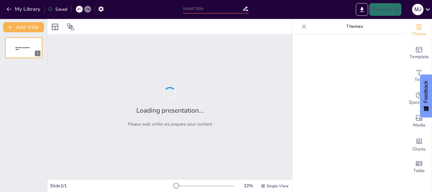
type input "Estrategias para la Optimización del Control Interno en la Administración Públi…"
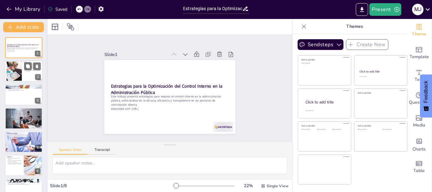
click at [20, 75] on div at bounding box center [14, 71] width 39 height 19
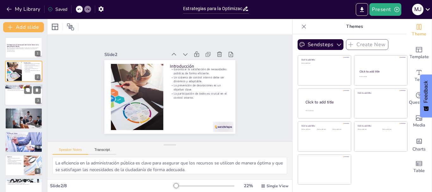
click at [27, 98] on div at bounding box center [24, 94] width 38 height 21
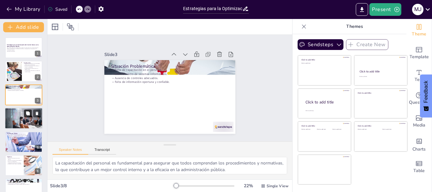
click at [30, 115] on icon at bounding box center [28, 113] width 4 height 4
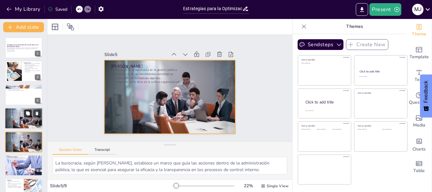
scroll to position [30, 0]
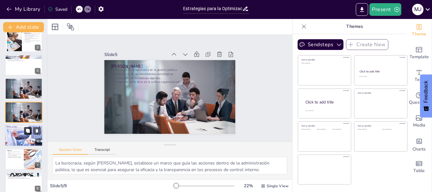
click at [29, 131] on icon at bounding box center [28, 131] width 4 height 4
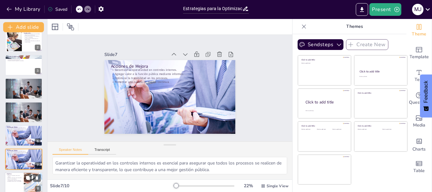
scroll to position [77, 0]
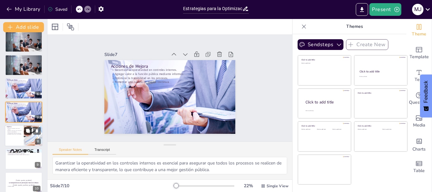
click at [26, 128] on button at bounding box center [28, 131] width 8 height 8
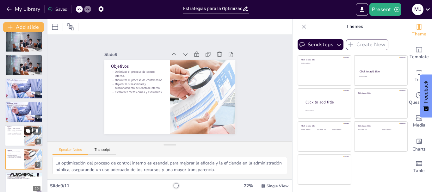
scroll to position [107, 0]
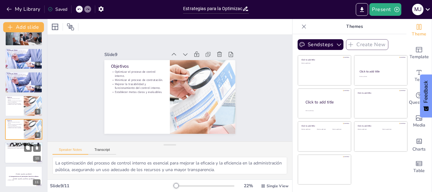
click at [22, 153] on div at bounding box center [24, 152] width 38 height 21
type textarea "La optimización del control interno debe ser una prioridad en la administración…"
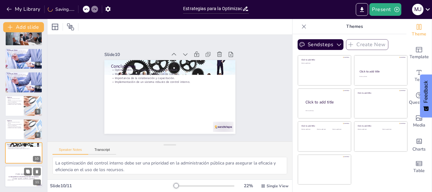
click at [12, 176] on strong "La transparencia es el primer paso hacia la confianza." at bounding box center [24, 176] width 30 height 2
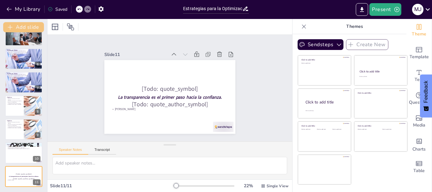
click at [11, 26] on icon "button" at bounding box center [10, 27] width 6 height 6
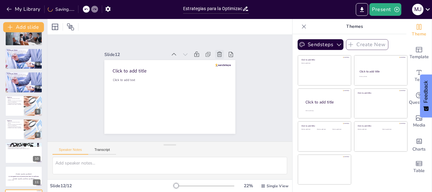
click at [225, 73] on icon at bounding box center [229, 77] width 8 height 8
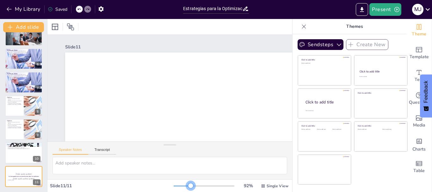
click at [186, 186] on div at bounding box center [204, 185] width 61 height 5
click at [15, 133] on div at bounding box center [24, 129] width 38 height 21
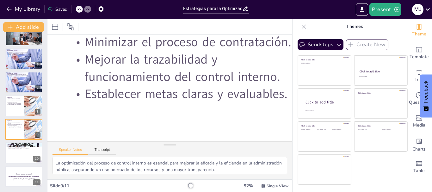
scroll to position [95, 21]
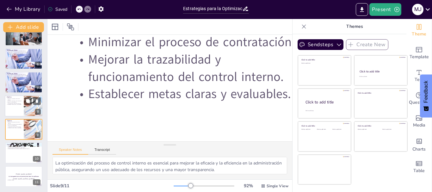
click at [14, 111] on div at bounding box center [24, 105] width 38 height 21
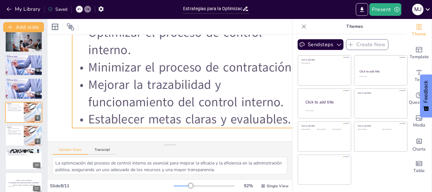
scroll to position [70, 21]
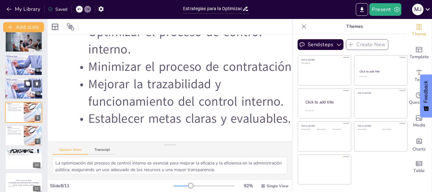
click at [18, 89] on div at bounding box center [23, 88] width 43 height 21
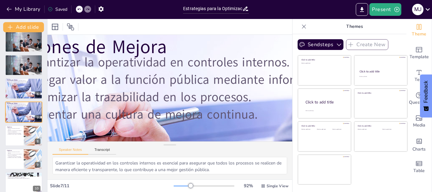
scroll to position [32, 85]
click at [25, 85] on button at bounding box center [28, 84] width 8 height 8
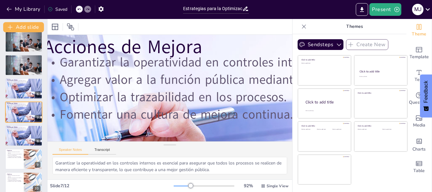
scroll to position [32, 45]
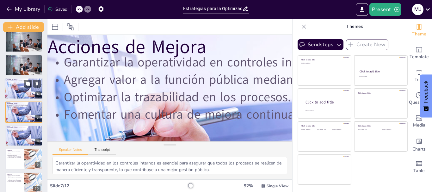
click at [16, 83] on p "Fomentar una cultura de mejora continua." at bounding box center [24, 83] width 34 height 1
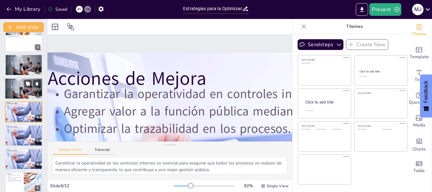
click at [19, 85] on div at bounding box center [24, 88] width 38 height 25
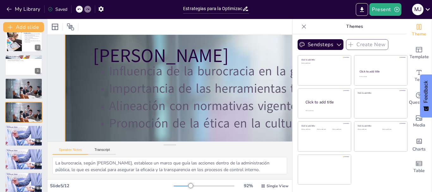
scroll to position [0, 0]
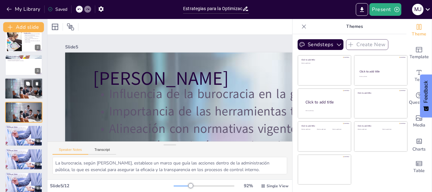
click at [13, 88] on div at bounding box center [24, 88] width 38 height 25
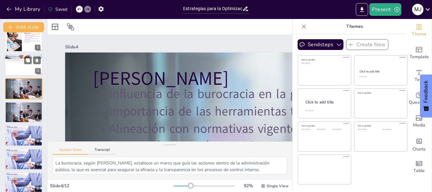
scroll to position [6, 0]
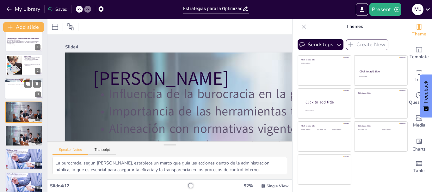
click at [15, 93] on div at bounding box center [24, 88] width 38 height 21
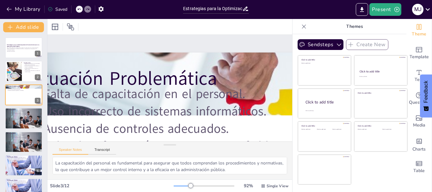
scroll to position [0, 0]
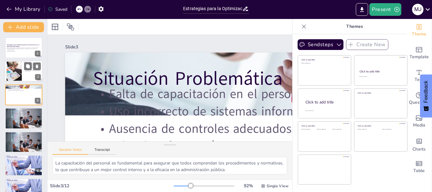
click at [13, 70] on div at bounding box center [14, 71] width 39 height 19
type textarea "La eficiencia en la administración pública es clave para asegurar que los recur…"
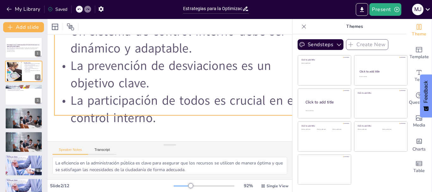
scroll to position [126, 290]
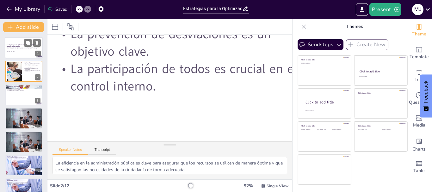
click at [14, 51] on p "Generated with [URL]" at bounding box center [24, 51] width 34 height 1
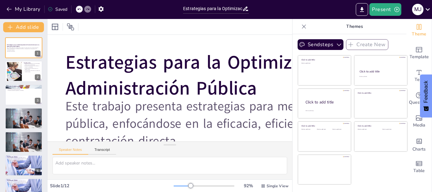
scroll to position [102, 21]
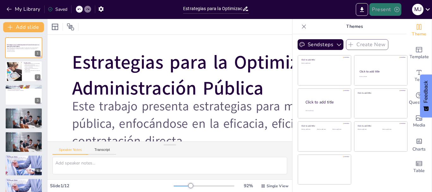
click at [388, 9] on button "Present" at bounding box center [385, 9] width 32 height 13
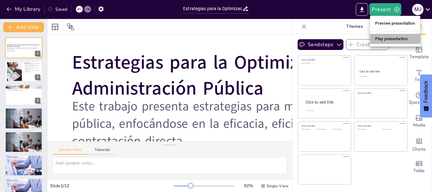
click at [386, 38] on li "Play presentation" at bounding box center [395, 39] width 50 height 10
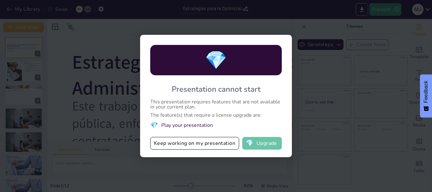
click at [266, 146] on button "💎 Upgrade" at bounding box center [262, 143] width 40 height 13
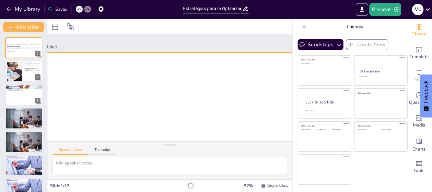
scroll to position [136, 21]
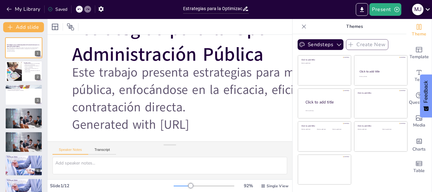
click at [427, 9] on icon at bounding box center [427, 9] width 9 height 9
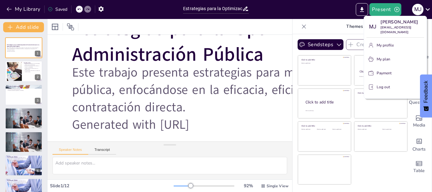
click at [379, 85] on p "Log out" at bounding box center [382, 87] width 13 height 6
